Goal: Task Accomplishment & Management: Manage account settings

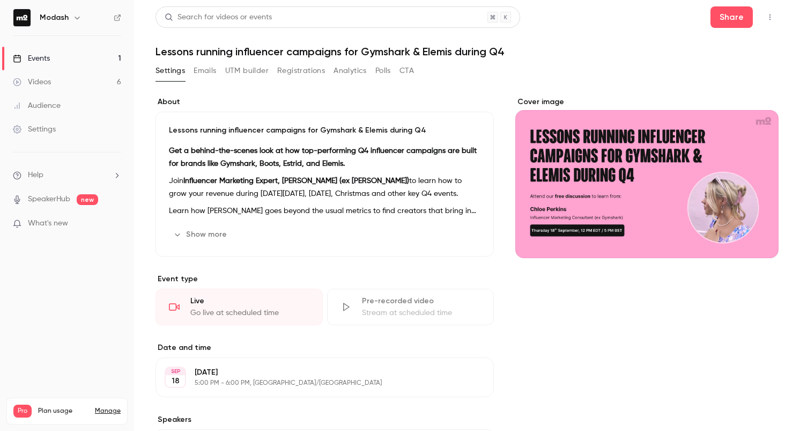
scroll to position [2, 0]
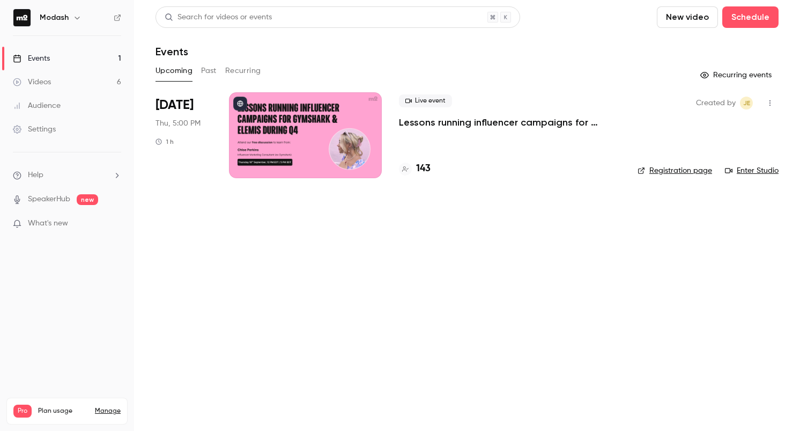
click at [429, 122] on p "Lessons running influencer campaigns for Gymshark & Elemis during Q4" at bounding box center [509, 122] width 221 height 13
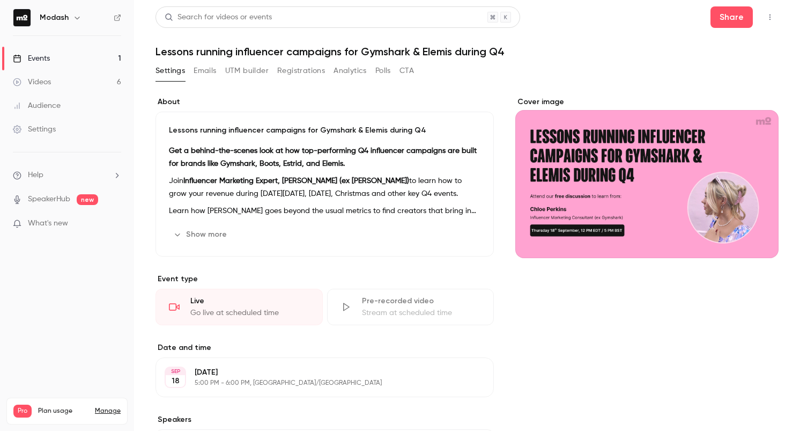
click at [314, 71] on button "Registrations" at bounding box center [301, 70] width 48 height 17
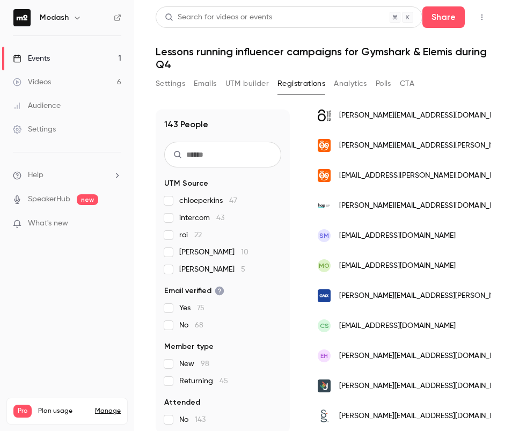
scroll to position [294, 0]
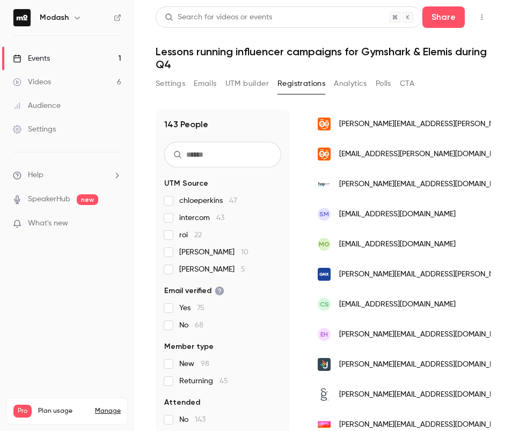
click at [60, 54] on link "Events 1" at bounding box center [67, 59] width 134 height 24
